Goal: Complete application form

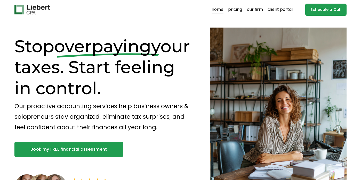
click at [317, 10] on link "Schedule a Call" at bounding box center [325, 10] width 41 height 12
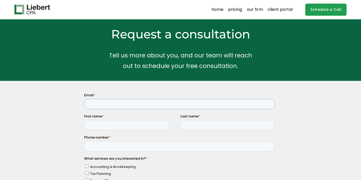
click at [124, 100] on input "Email *" at bounding box center [179, 104] width 190 height 10
type input "[EMAIL_ADDRESS][PERSON_NAME][DOMAIN_NAME]"
type input "Lauren"
type input "[PERSON_NAME]"
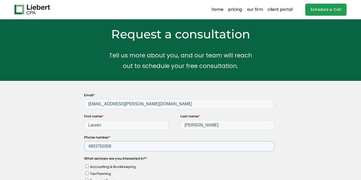
click at [112, 148] on input "4803750358" at bounding box center [179, 146] width 190 height 10
click at [179, 147] on input "4803750458" at bounding box center [179, 146] width 190 height 10
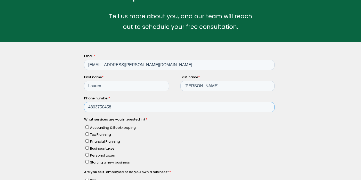
type input "4803750458"
click at [179, 147] on label "Business taxes" at bounding box center [179, 147] width 189 height 5
click at [89, 147] on input "Business taxes" at bounding box center [86, 147] width 3 height 3
checkbox input "true"
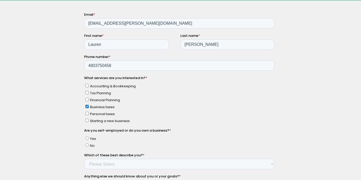
scroll to position [103, 0]
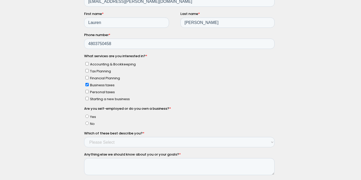
click at [93, 65] on span "Accounting & Bookkeeping" at bounding box center [113, 64] width 46 height 5
click at [89, 65] on input "Accounting & Bookkeeping" at bounding box center [86, 63] width 3 height 3
click at [87, 65] on input "Accounting & Bookkeeping" at bounding box center [86, 63] width 3 height 3
checkbox input "false"
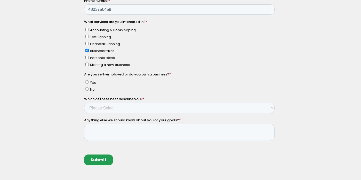
scroll to position [142, 0]
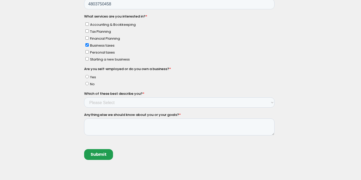
click at [93, 77] on span "Yes" at bounding box center [93, 77] width 6 height 5
click at [89, 77] on input "Yes" at bounding box center [86, 76] width 3 height 3
radio input "true"
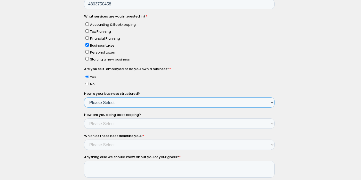
click at [95, 102] on select "Please Select Single Member LLC Multi Member LLC S Corporation C Corporation Pa…" at bounding box center [179, 102] width 190 height 10
select select "Yes - C Corporation"
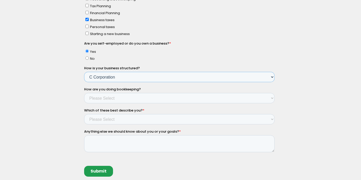
scroll to position [189, 0]
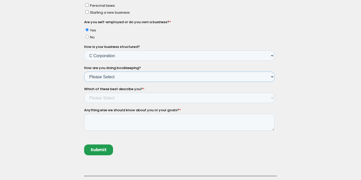
click at [103, 74] on select "Please Select Not doing any bookkeeping Myself - Spreadsheets Myself - Bookkeep…" at bounding box center [179, 77] width 190 height 10
select select "Myself - Bookkeeping software"
click at [110, 97] on select "Please Select Income < $100k Income between $100k-$250k Income between $250k-$5…" at bounding box center [179, 98] width 190 height 10
select select "Income between $100k-$350k"
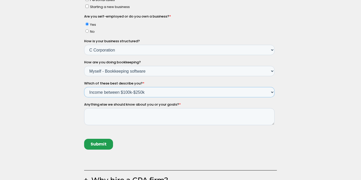
scroll to position [196, 0]
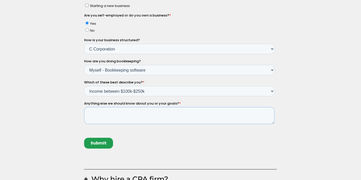
click at [110, 115] on textarea "Anything else we should know about you or your goals? *" at bounding box center [179, 115] width 190 height 17
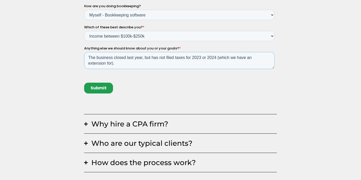
scroll to position [245, 0]
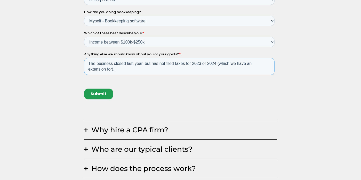
type textarea "The business closed last year, but has not filed taxes for 2023 or 2024 (which …"
click at [101, 95] on input "Submit" at bounding box center [98, 94] width 29 height 11
